Goal: Information Seeking & Learning: Learn about a topic

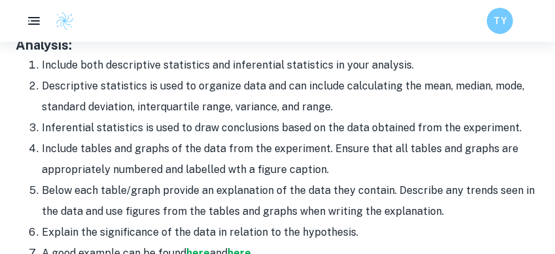
scroll to position [1692, 0]
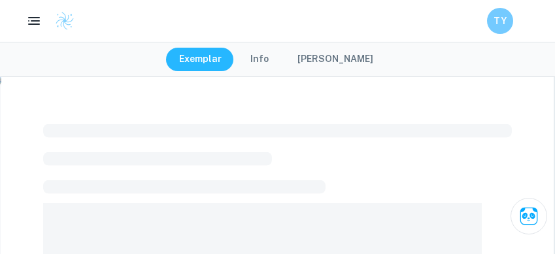
checkbox input "true"
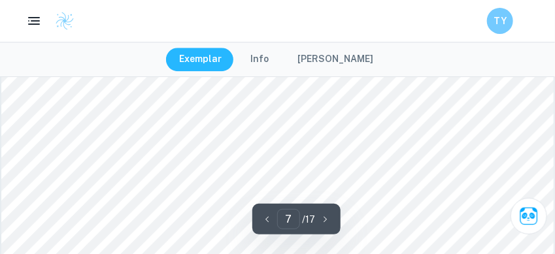
scroll to position [5120, 0]
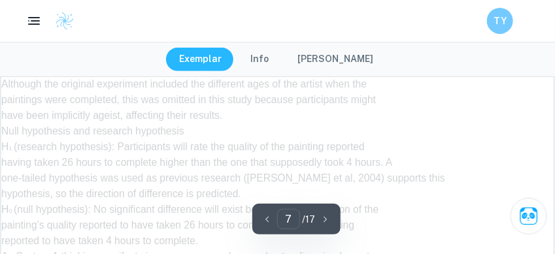
type input "8"
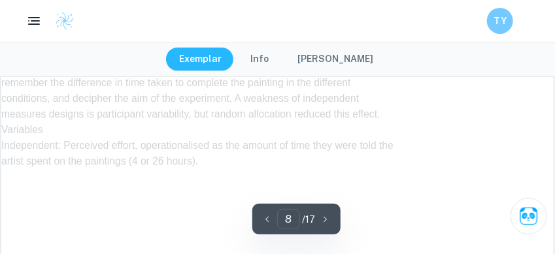
scroll to position [5757, 0]
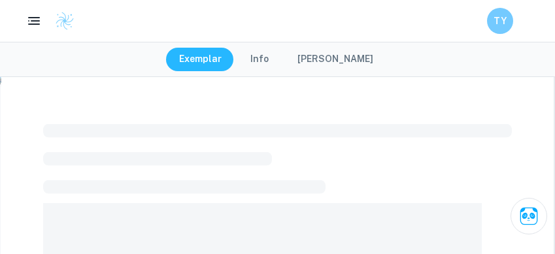
checkbox input "true"
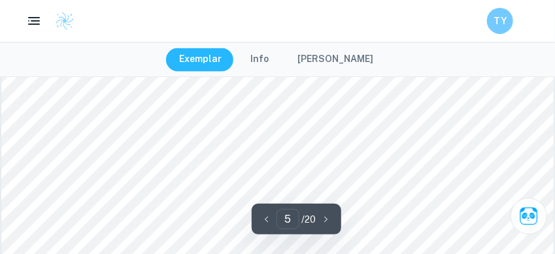
scroll to position [3471, 0]
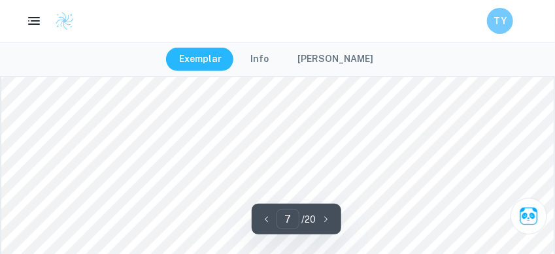
type input "6"
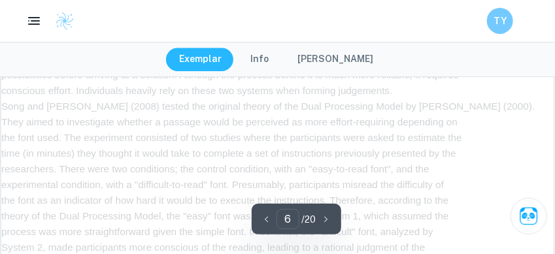
scroll to position [3801, 0]
